Goal: Transaction & Acquisition: Subscribe to service/newsletter

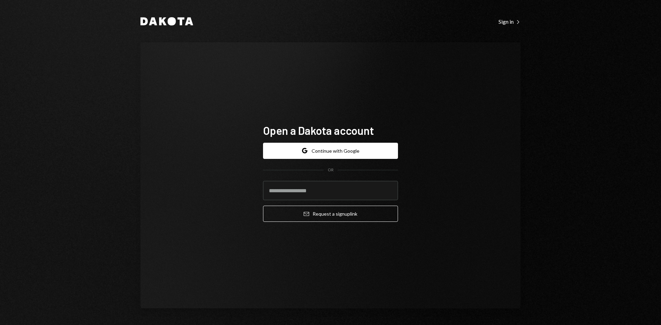
click at [352, 155] on button "Google Continue with Google" at bounding box center [330, 151] width 135 height 16
